Goal: Task Accomplishment & Management: Complete application form

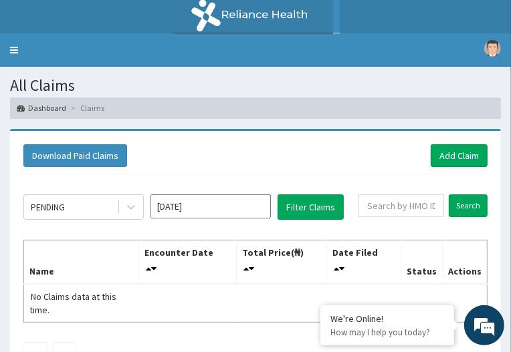
scroll to position [67, 0]
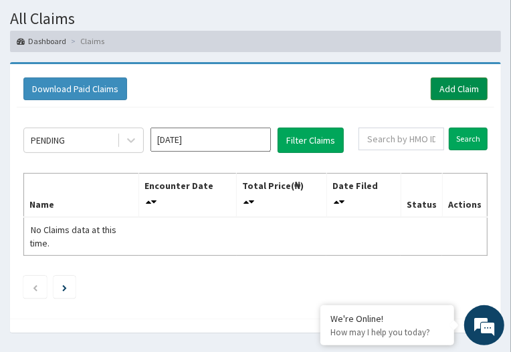
click at [443, 78] on link "Add Claim" at bounding box center [459, 89] width 57 height 23
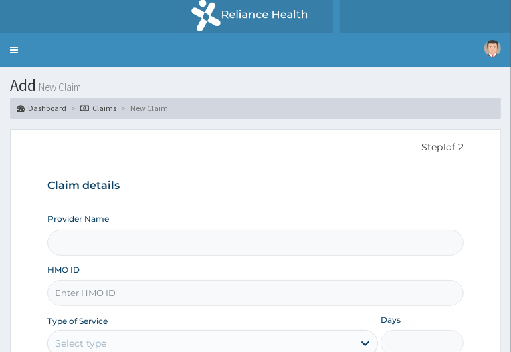
type input "Gentle Hearts Global [GEOGRAPHIC_DATA]"
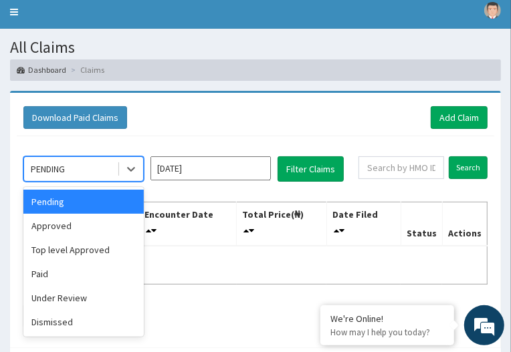
scroll to position [67, 0]
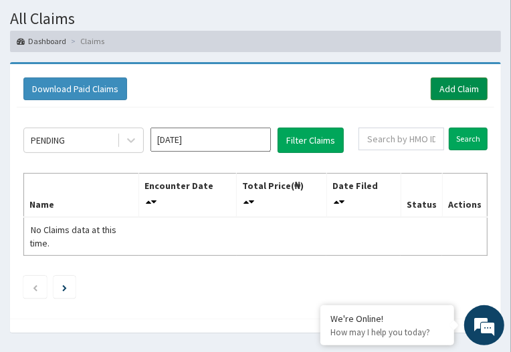
click at [459, 78] on link "Add Claim" at bounding box center [459, 89] width 57 height 23
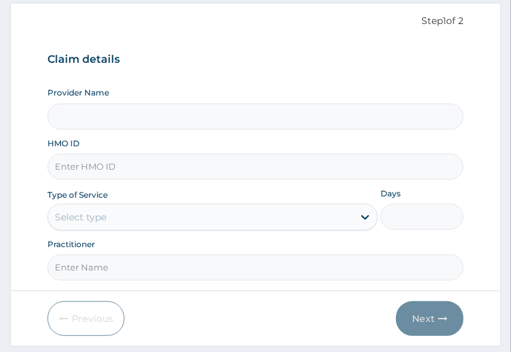
scroll to position [134, 0]
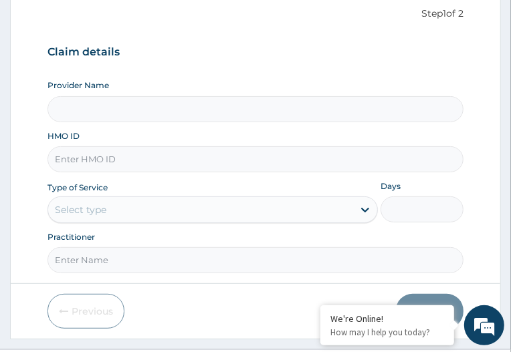
type input "Gentle Hearts Global [GEOGRAPHIC_DATA]"
click at [231, 164] on input "HMO ID" at bounding box center [255, 159] width 416 height 26
type input "LT1/10012/C"
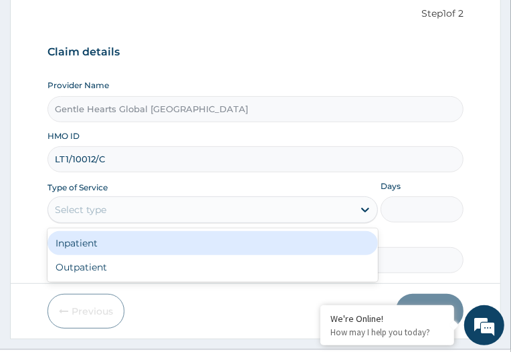
click at [251, 221] on div "Select type" at bounding box center [201, 209] width 306 height 21
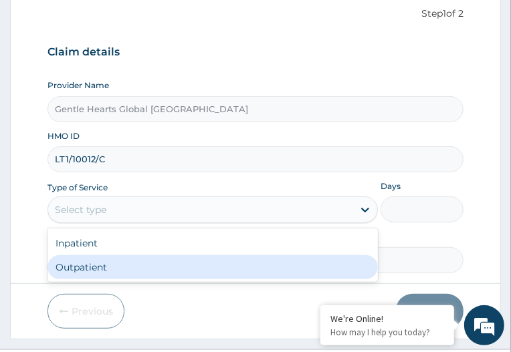
click at [224, 280] on div "Outpatient" at bounding box center [212, 268] width 331 height 24
type input "1"
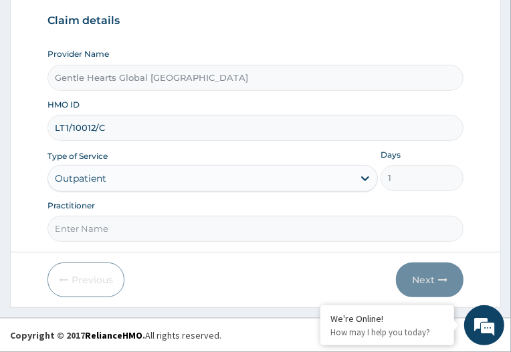
scroll to position [201, 0]
click at [245, 216] on input "Practitioner" at bounding box center [255, 229] width 416 height 26
type input "d"
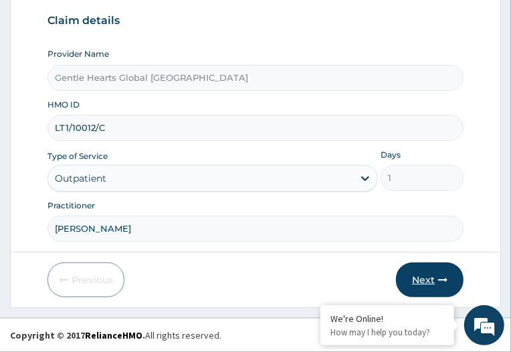
type input "Dr Joseph"
click at [439, 287] on button "Next" at bounding box center [430, 280] width 68 height 35
